Goal: Information Seeking & Learning: Learn about a topic

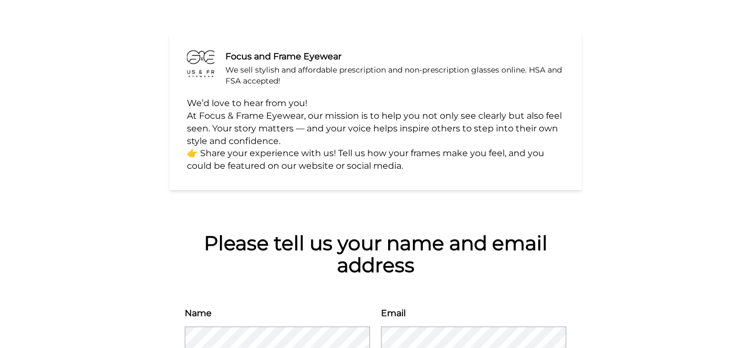
scroll to position [118, 0]
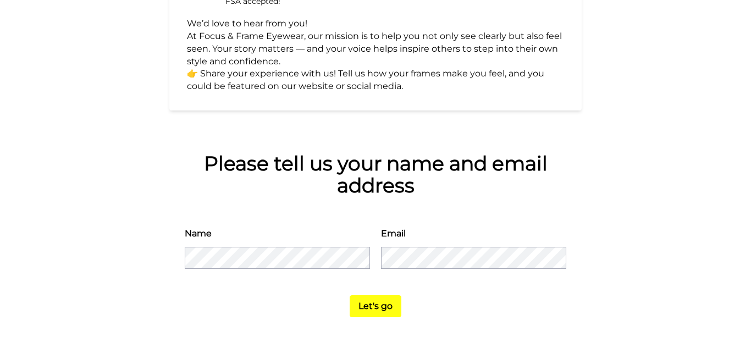
click at [560, 205] on div "Please tell us your name and email address Name Email Let's go" at bounding box center [375, 235] width 412 height 196
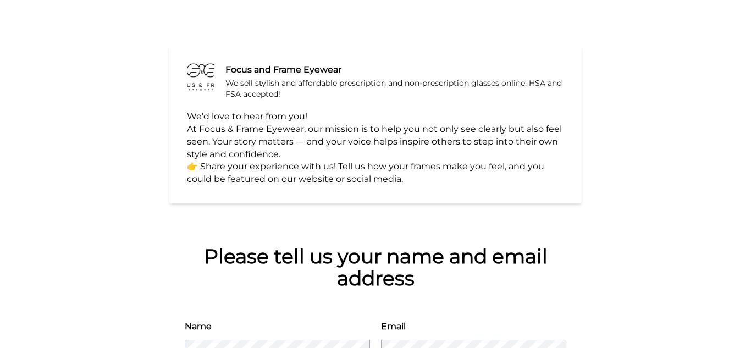
scroll to position [0, 0]
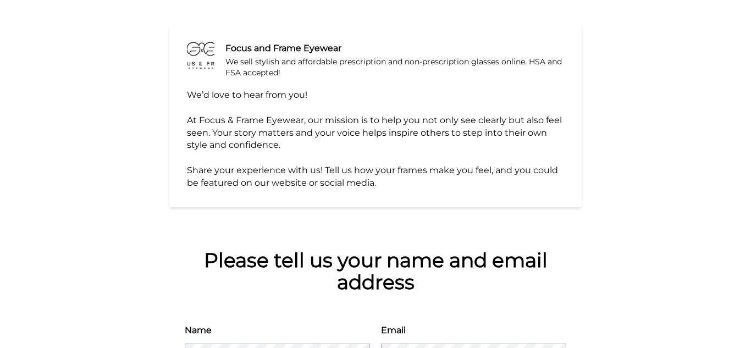
scroll to position [47, 0]
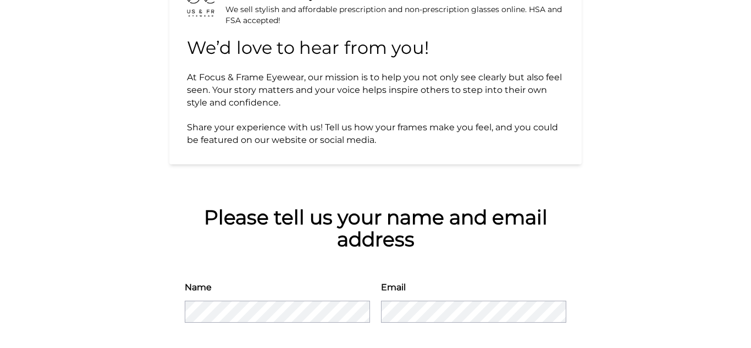
scroll to position [152, 0]
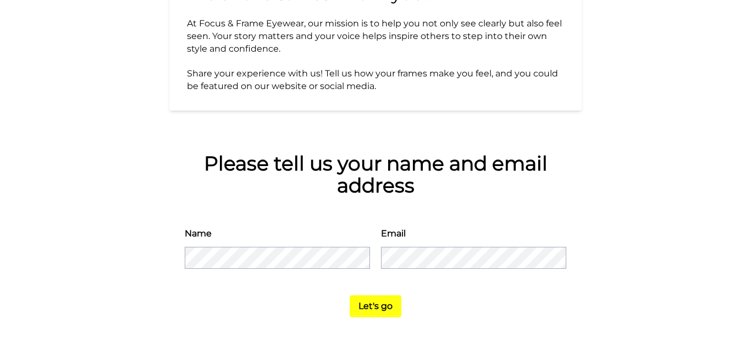
click at [369, 311] on button "Let's go" at bounding box center [376, 306] width 52 height 22
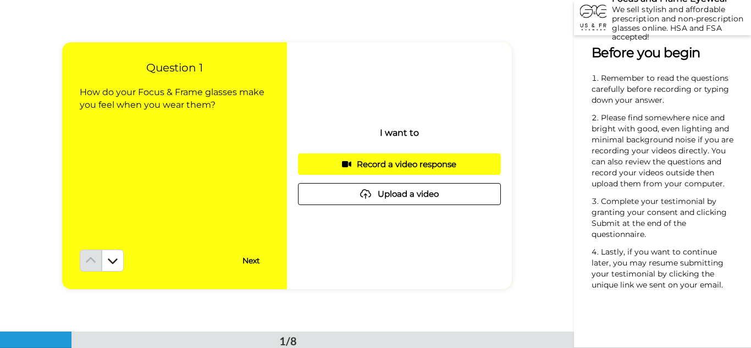
click at [676, 40] on div "We sell stylish and affordable prescription and non-prescription glasses online…" at bounding box center [681, 23] width 139 height 37
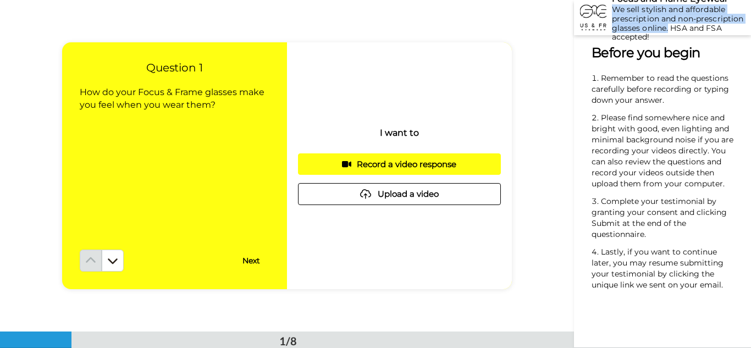
drag, startPoint x: 668, startPoint y: 27, endPoint x: 615, endPoint y: 10, distance: 55.5
click at [615, 10] on div "We sell stylish and affordable prescription and non-prescription glasses online…" at bounding box center [681, 23] width 139 height 37
copy div "We sell stylish and affordable prescription and non-prescription glasses online."
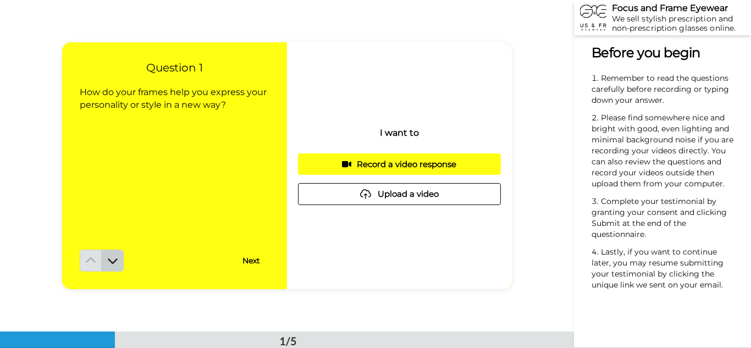
click at [113, 259] on icon at bounding box center [112, 260] width 11 height 11
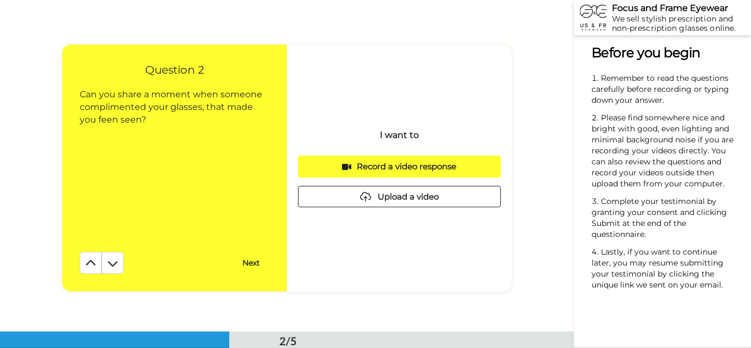
scroll to position [332, 0]
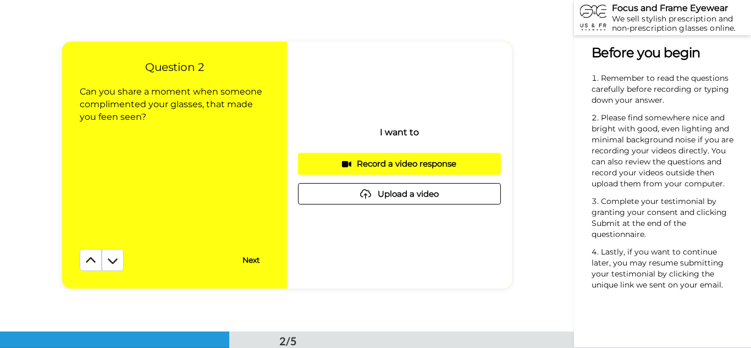
click at [113, 259] on icon at bounding box center [112, 260] width 11 height 11
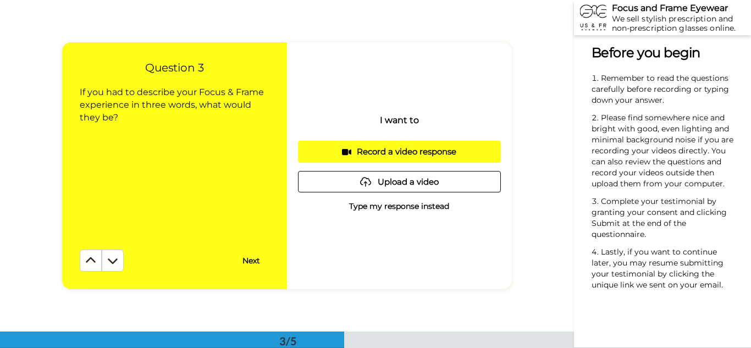
scroll to position [663, 0]
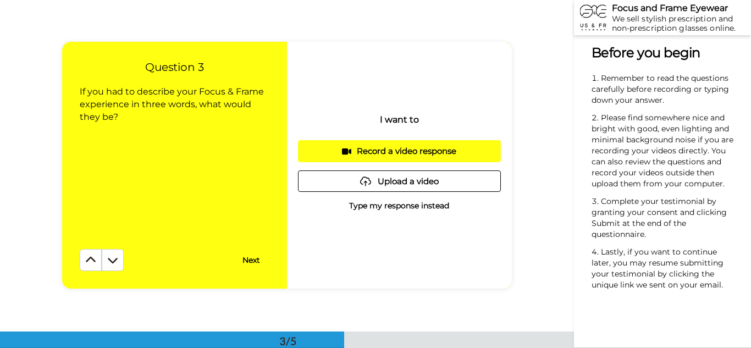
click at [113, 259] on icon at bounding box center [112, 260] width 11 height 11
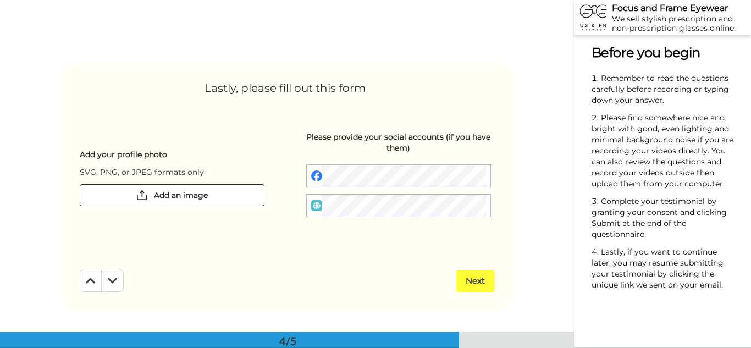
scroll to position [994, 0]
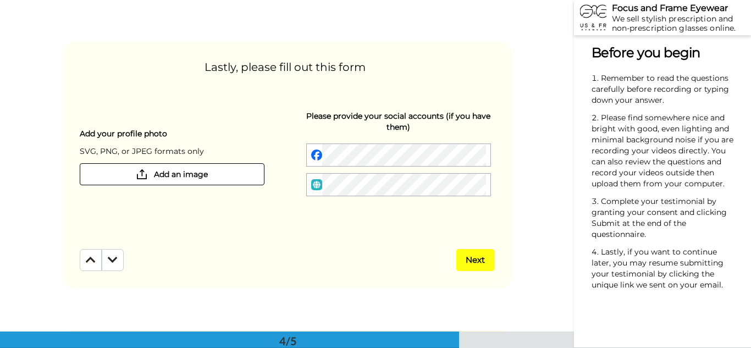
click at [113, 259] on icon at bounding box center [113, 260] width 10 height 11
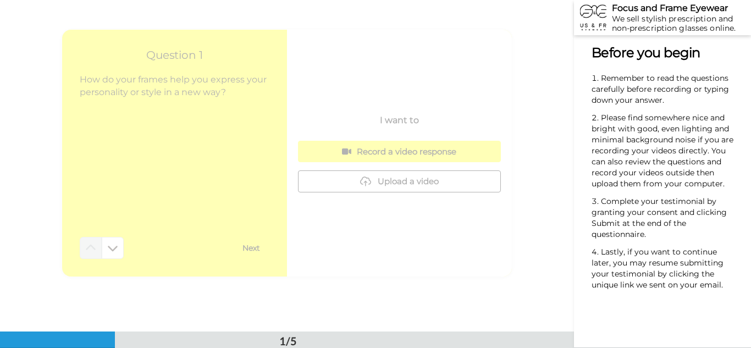
scroll to position [0, 0]
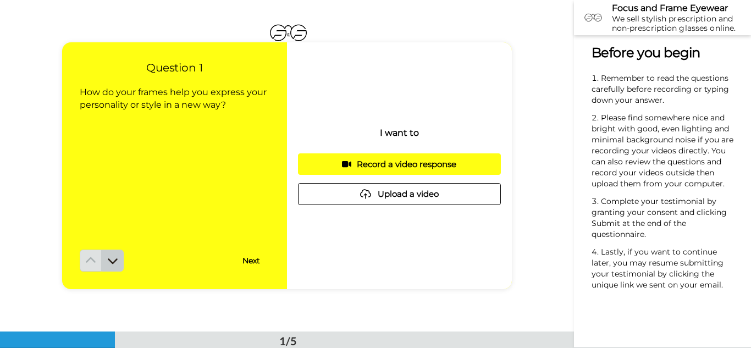
click at [117, 259] on button at bounding box center [113, 261] width 22 height 22
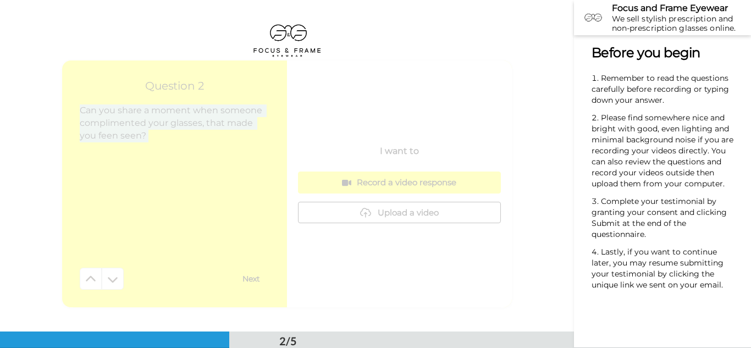
click at [117, 259] on div "Question 2 Can you share a moment when someone complimented your glasses, that …" at bounding box center [174, 183] width 225 height 247
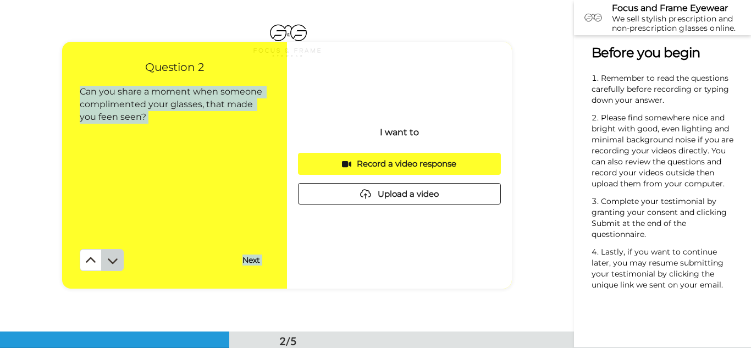
click at [117, 259] on button at bounding box center [113, 260] width 22 height 22
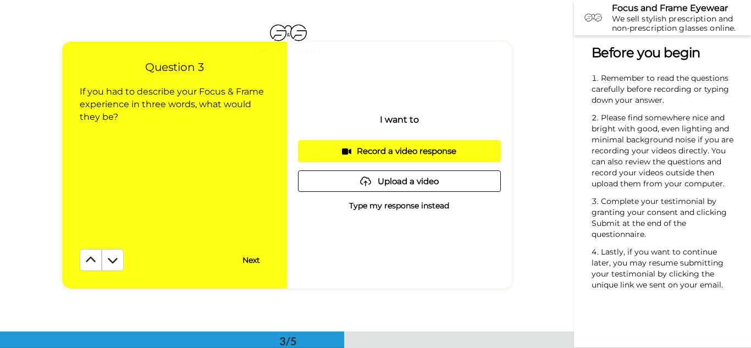
click at [117, 259] on button at bounding box center [113, 260] width 22 height 22
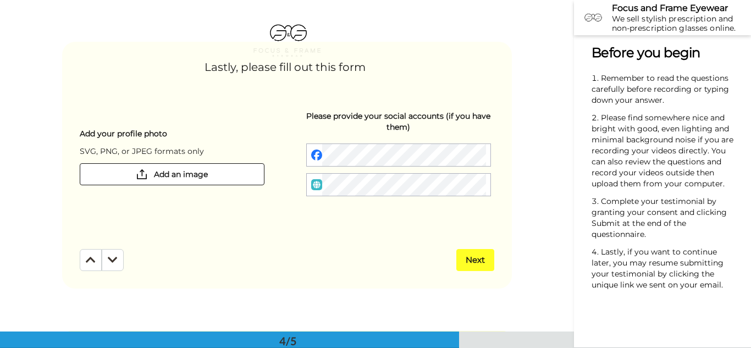
scroll to position [994, 0]
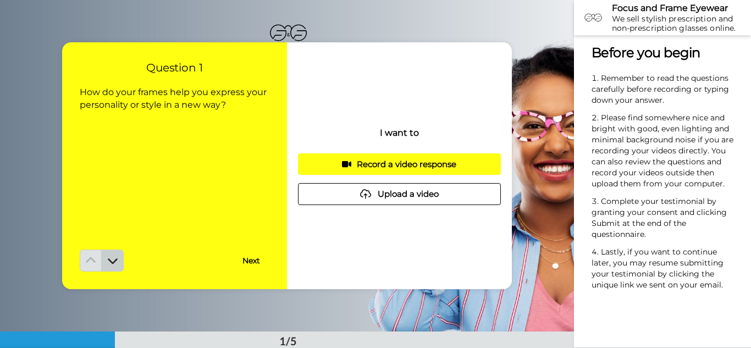
click at [111, 263] on icon at bounding box center [113, 261] width 10 height 5
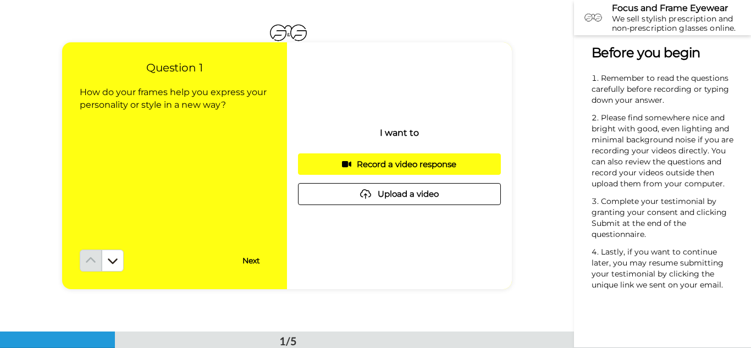
click at [159, 342] on div "1/5" at bounding box center [287, 340] width 574 height 16
click at [116, 266] on button at bounding box center [113, 261] width 22 height 22
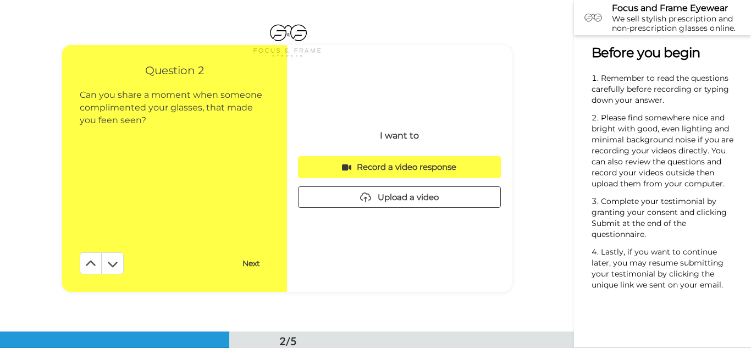
scroll to position [332, 0]
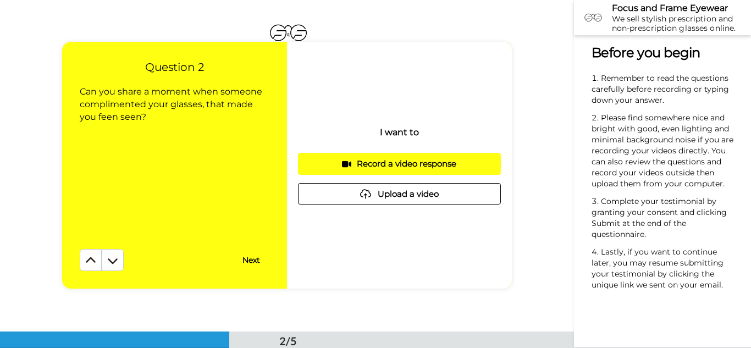
click at [116, 266] on button at bounding box center [113, 260] width 22 height 22
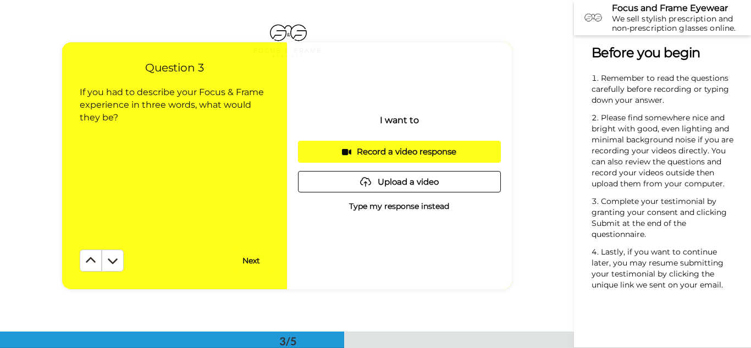
scroll to position [663, 0]
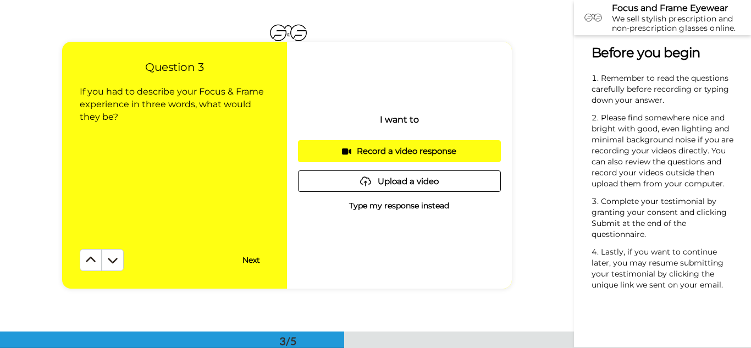
click at [116, 266] on button at bounding box center [113, 260] width 22 height 22
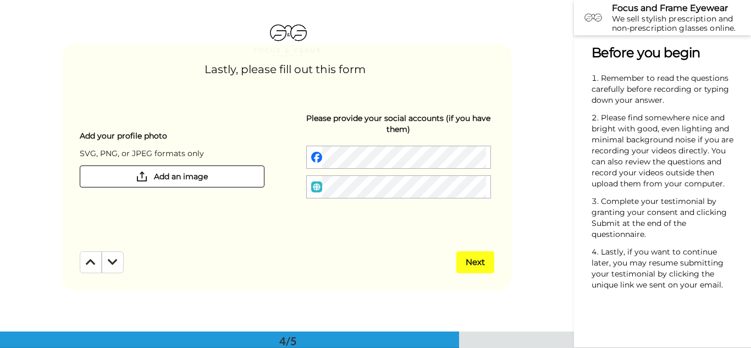
scroll to position [994, 0]
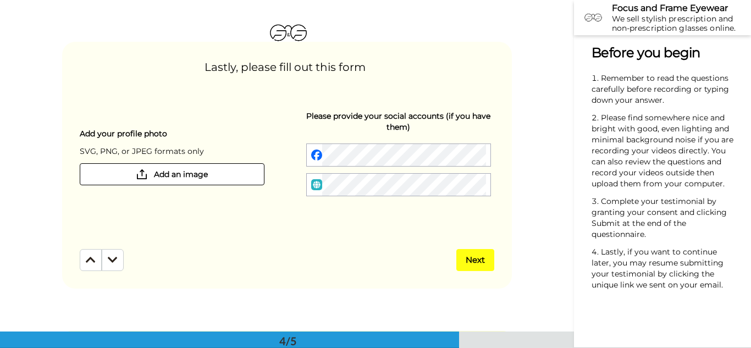
click at [116, 266] on button at bounding box center [113, 260] width 22 height 22
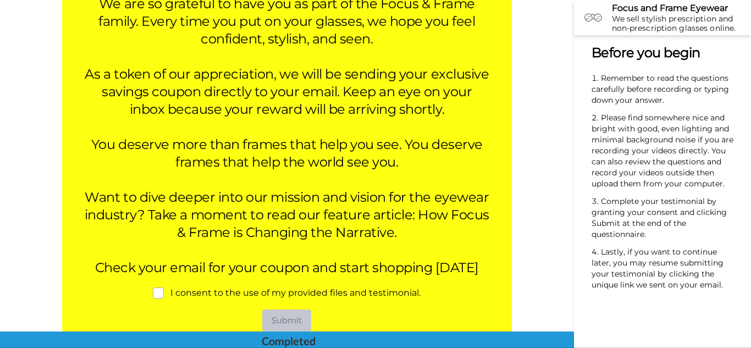
scroll to position [1396, 0]
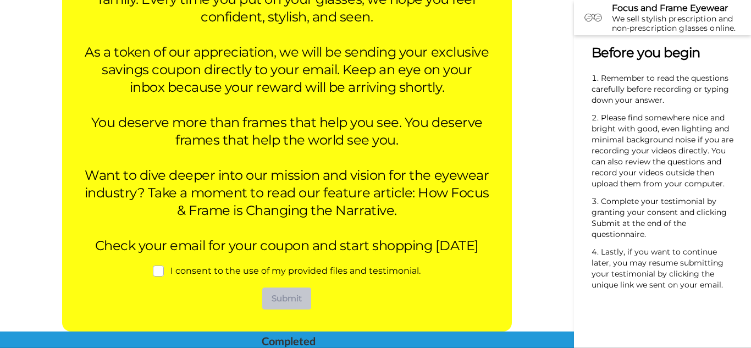
drag, startPoint x: 319, startPoint y: 212, endPoint x: 311, endPoint y: 205, distance: 10.6
click at [311, 205] on span "Want to dive deeper into our mission and vision for the eyewear industry? Take …" at bounding box center [289, 192] width 408 height 51
click at [360, 212] on span "Want to dive deeper into our mission and vision for the eyewear industry? Take …" at bounding box center [289, 192] width 408 height 51
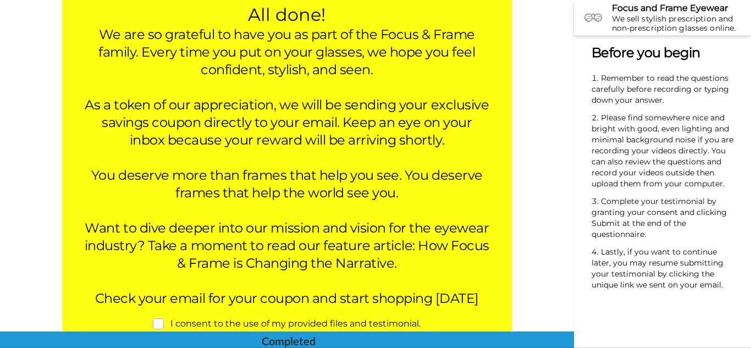
scroll to position [1345, 0]
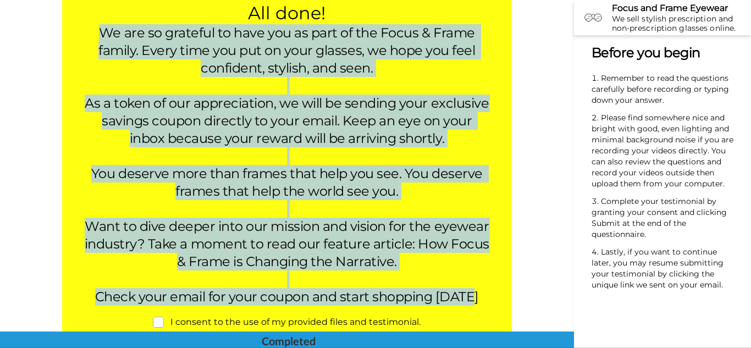
drag, startPoint x: 101, startPoint y: 32, endPoint x: 476, endPoint y: 300, distance: 460.6
click at [476, 300] on div "All done! We are so grateful to have you as part of the Focus & Frame family. E…" at bounding box center [287, 154] width 406 height 304
copy div "We are so grateful to have you as part of the Focus & Frame family. Every time …"
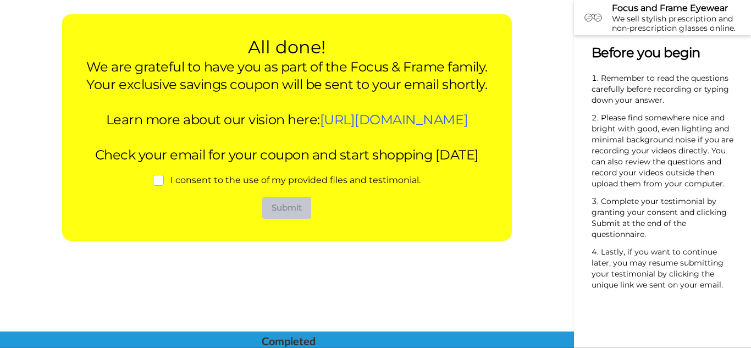
scroll to position [1314, 0]
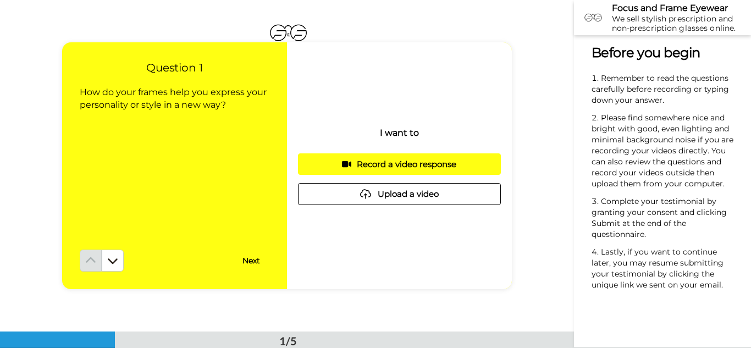
click at [574, 57] on div "Before you begin ﻿ Remember to read the questions carefully before recording or…" at bounding box center [662, 191] width 177 height 313
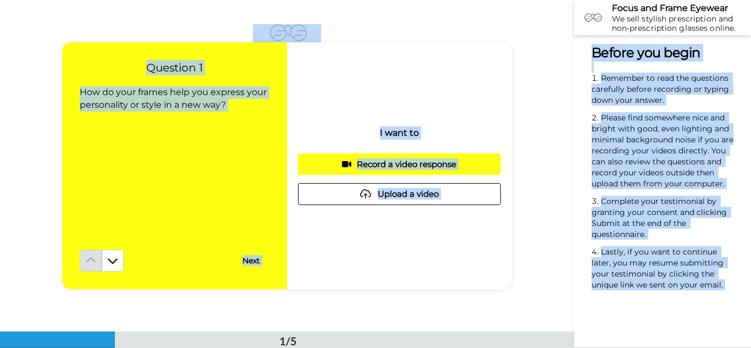
drag, startPoint x: 574, startPoint y: 57, endPoint x: 553, endPoint y: 222, distance: 166.2
click at [553, 222] on div "Focus and Frame Eyewear We sell stylish prescription and non-prescription glass…" at bounding box center [375, 174] width 751 height 348
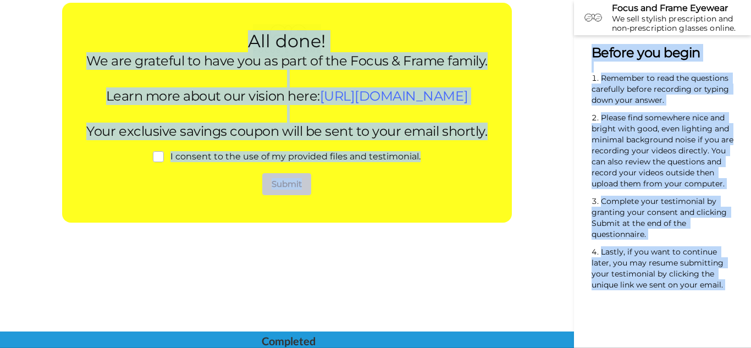
scroll to position [1325, 0]
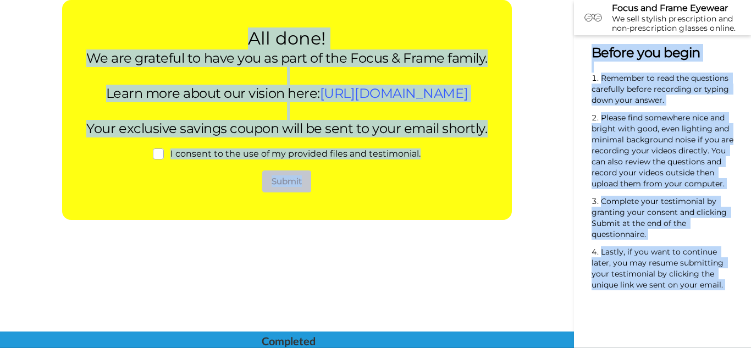
click at [492, 293] on div "All done! We are grateful to have you as part of the Focus & Frame family. ﻿ Le…" at bounding box center [287, 166] width 574 height 332
